Goal: Task Accomplishment & Management: Use online tool/utility

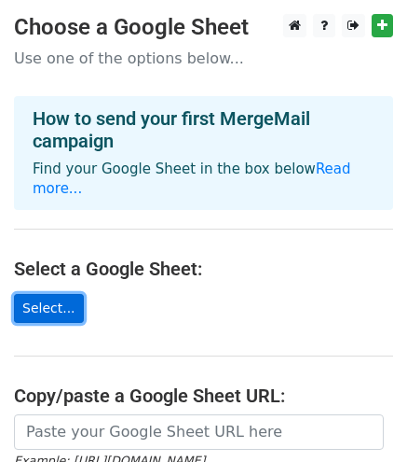
click at [64, 296] on link "Select..." at bounding box center [49, 308] width 70 height 29
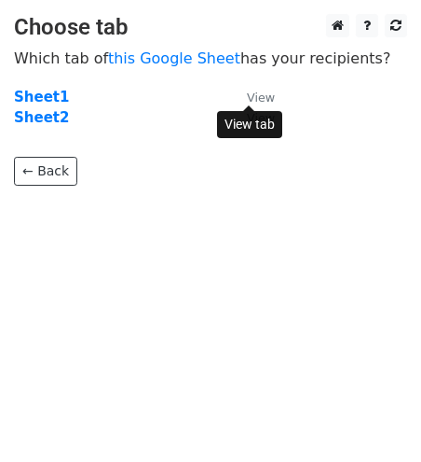
click at [252, 92] on small "View" at bounding box center [261, 97] width 28 height 14
click at [276, 193] on body "Choose tab Which tab of this Google Sheet has your recipients? Sheet1 View Shee…" at bounding box center [210, 137] width 421 height 246
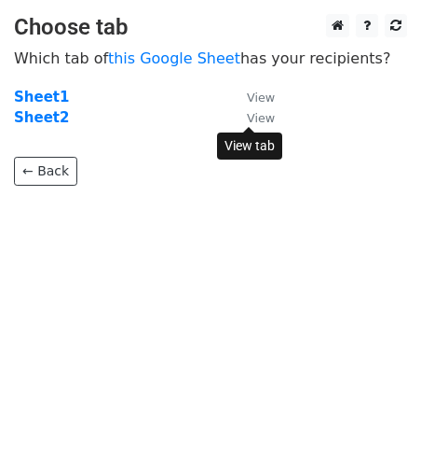
click at [257, 113] on small "View" at bounding box center [261, 118] width 28 height 14
click at [46, 100] on strong "Sheet1" at bounding box center [41, 97] width 55 height 17
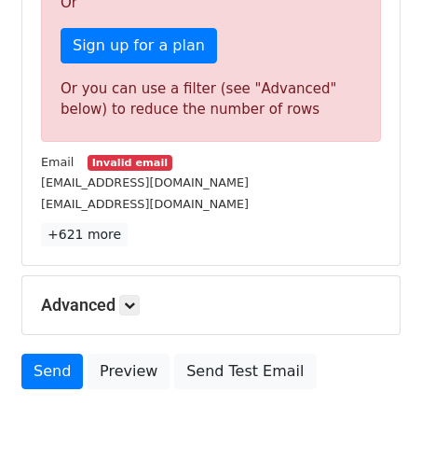
scroll to position [696, 0]
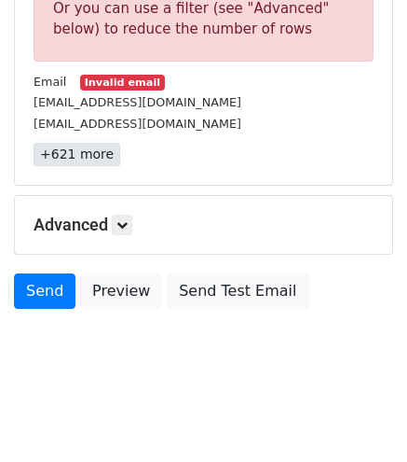
click at [84, 159] on link "+621 more" at bounding box center [77, 154] width 87 height 23
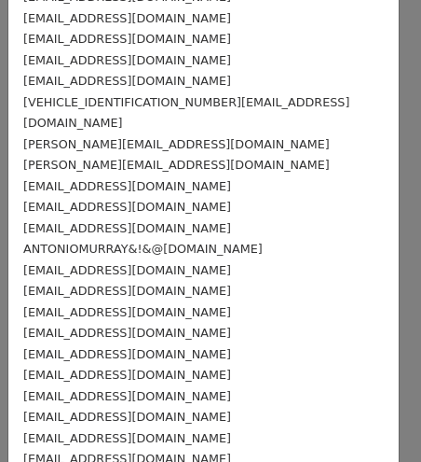
scroll to position [1119, 0]
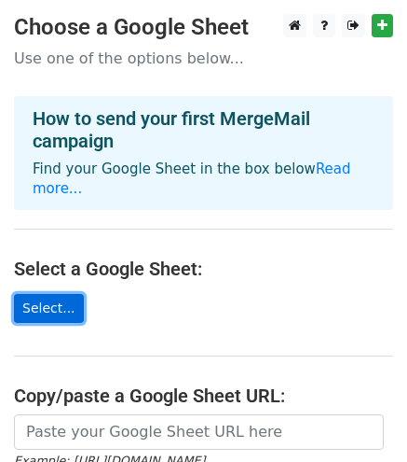
click at [56, 294] on link "Select..." at bounding box center [49, 308] width 70 height 29
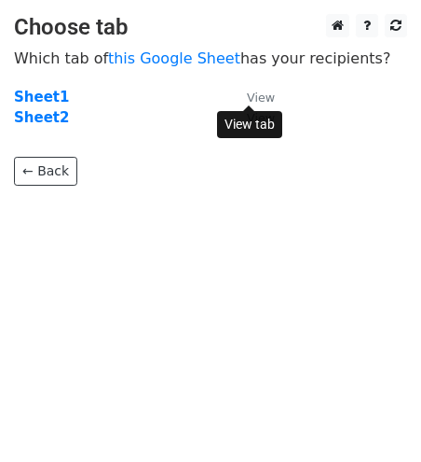
click at [267, 98] on small "View" at bounding box center [261, 97] width 28 height 14
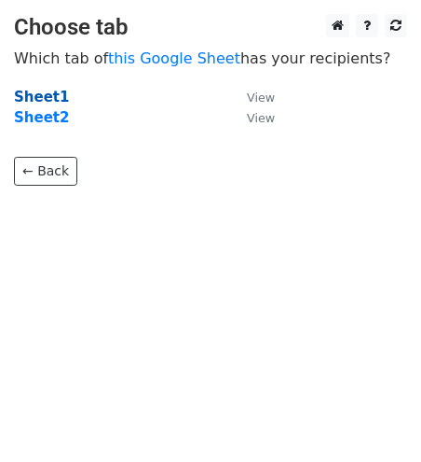
click at [39, 94] on strong "Sheet1" at bounding box center [41, 97] width 55 height 17
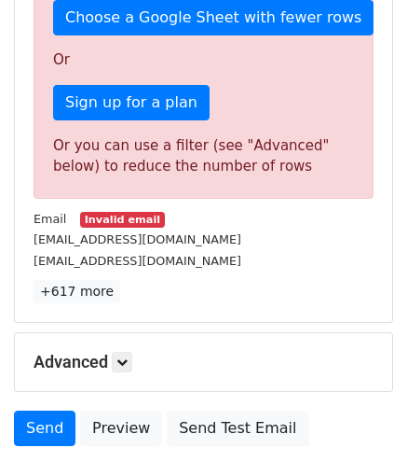
scroll to position [559, 0]
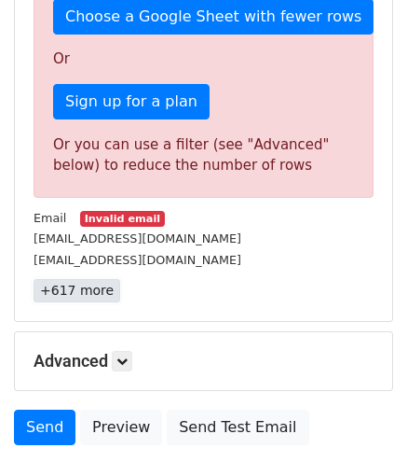
click at [89, 290] on link "+617 more" at bounding box center [77, 290] width 87 height 23
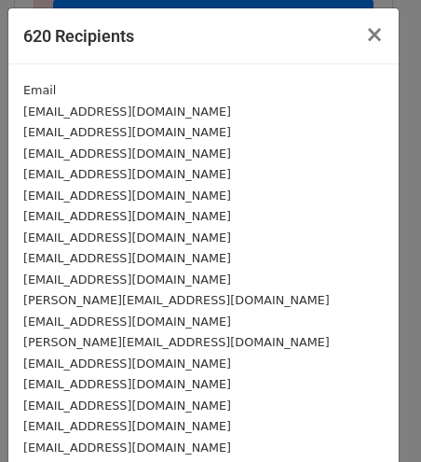
click at [168, 236] on div "[EMAIL_ADDRESS][DOMAIN_NAME]" at bounding box center [203, 237] width 361 height 21
click at [366, 37] on span "×" at bounding box center [375, 34] width 19 height 26
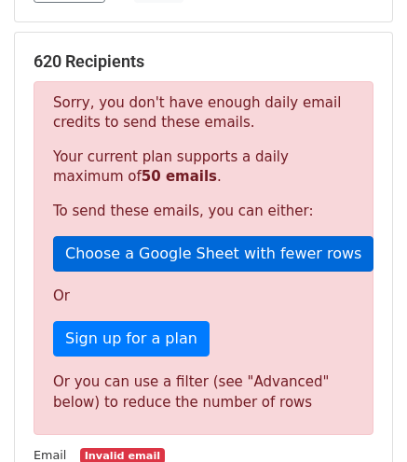
scroll to position [0, 0]
